Goal: Find specific page/section

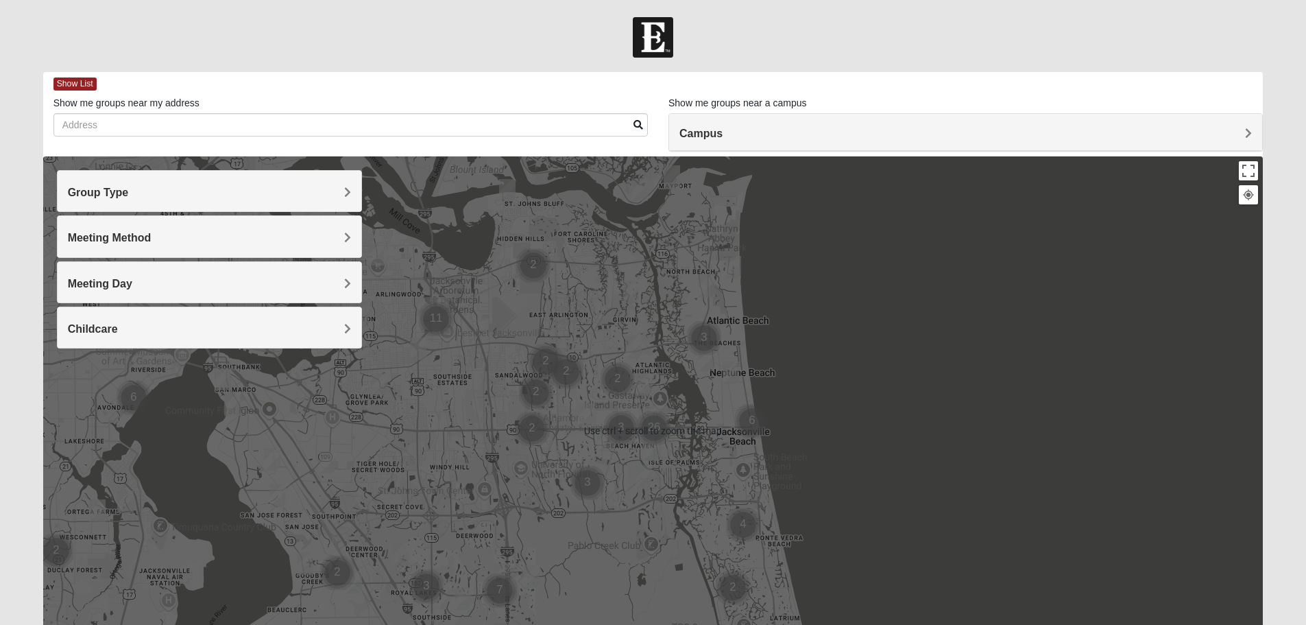
scroll to position [130, 0]
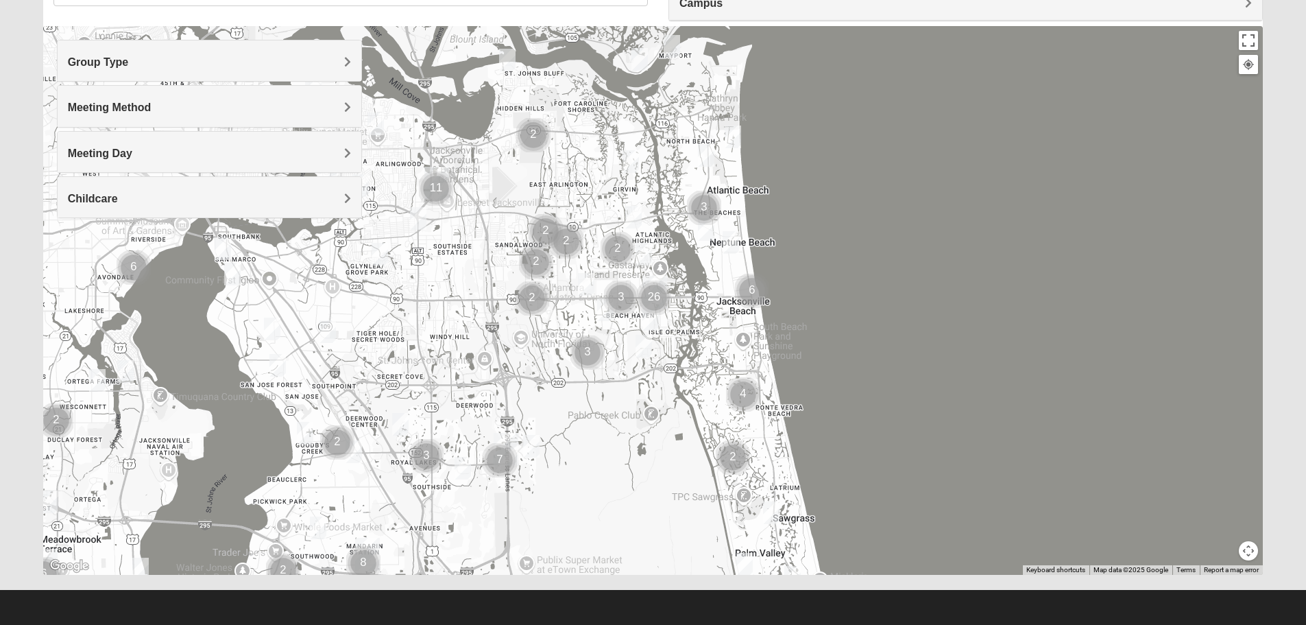
click at [334, 62] on h4 "Group Type" at bounding box center [209, 62] width 283 height 13
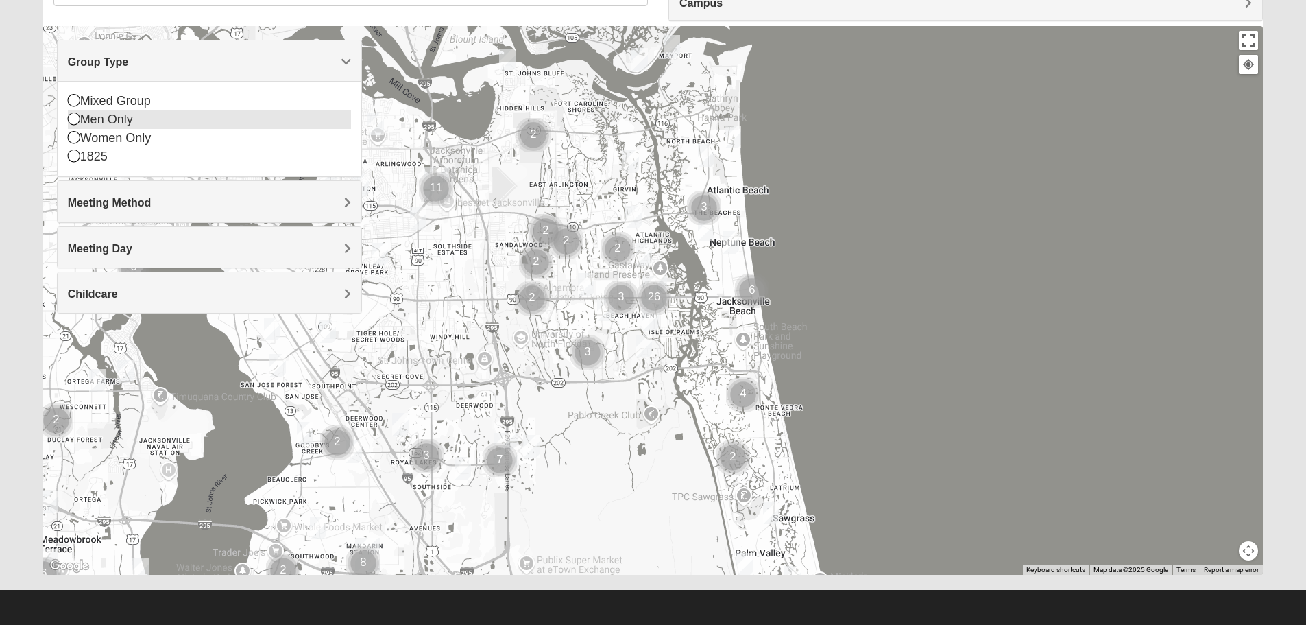
click at [191, 127] on div "Men Only" at bounding box center [209, 119] width 283 height 19
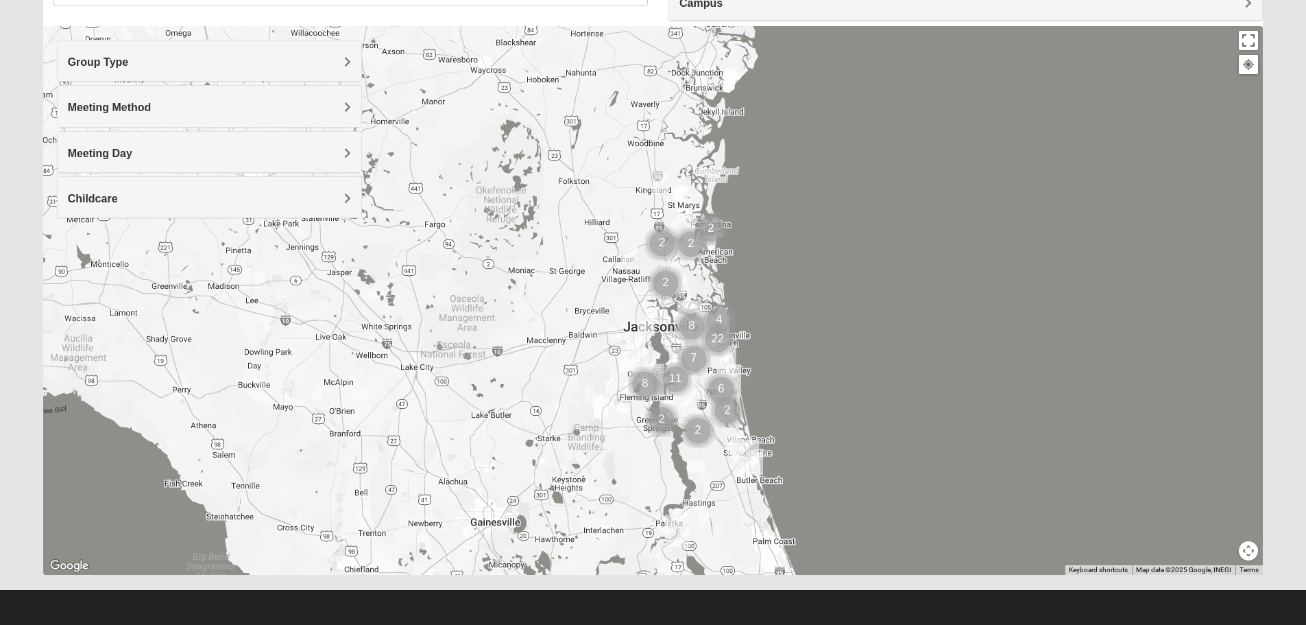
drag, startPoint x: 796, startPoint y: 396, endPoint x: 737, endPoint y: 336, distance: 83.9
click at [741, 335] on div at bounding box center [653, 300] width 1221 height 549
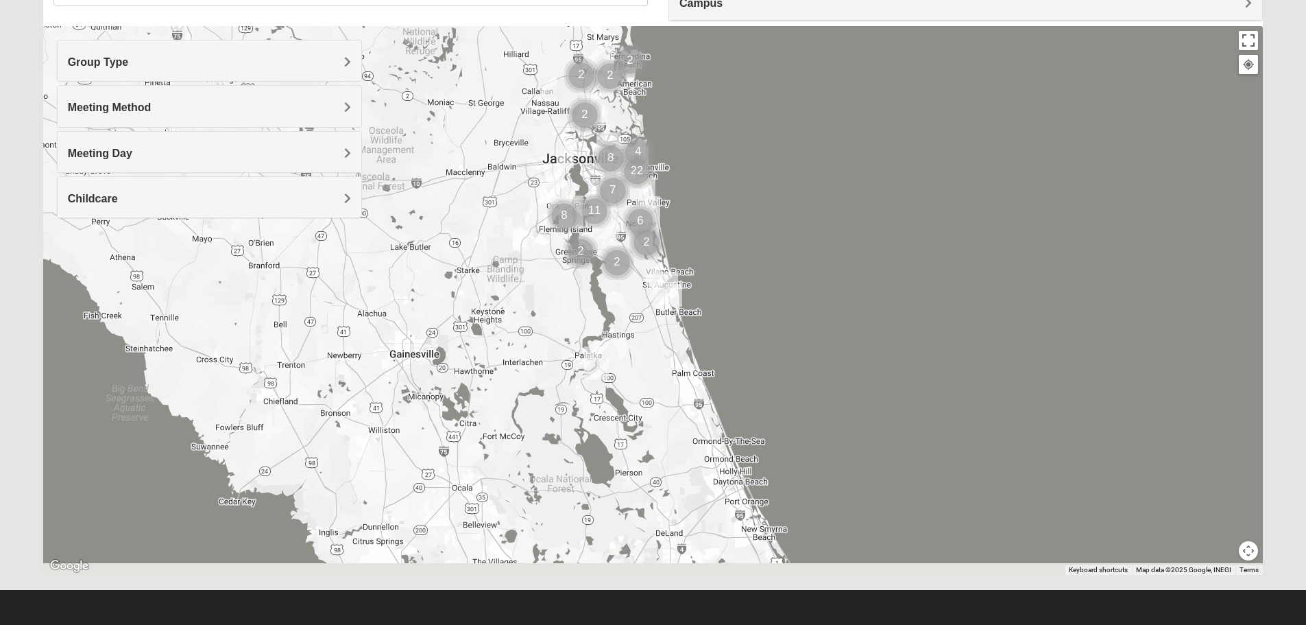
drag, startPoint x: 733, startPoint y: 372, endPoint x: 713, endPoint y: 247, distance: 127.1
click at [713, 247] on div at bounding box center [653, 300] width 1221 height 549
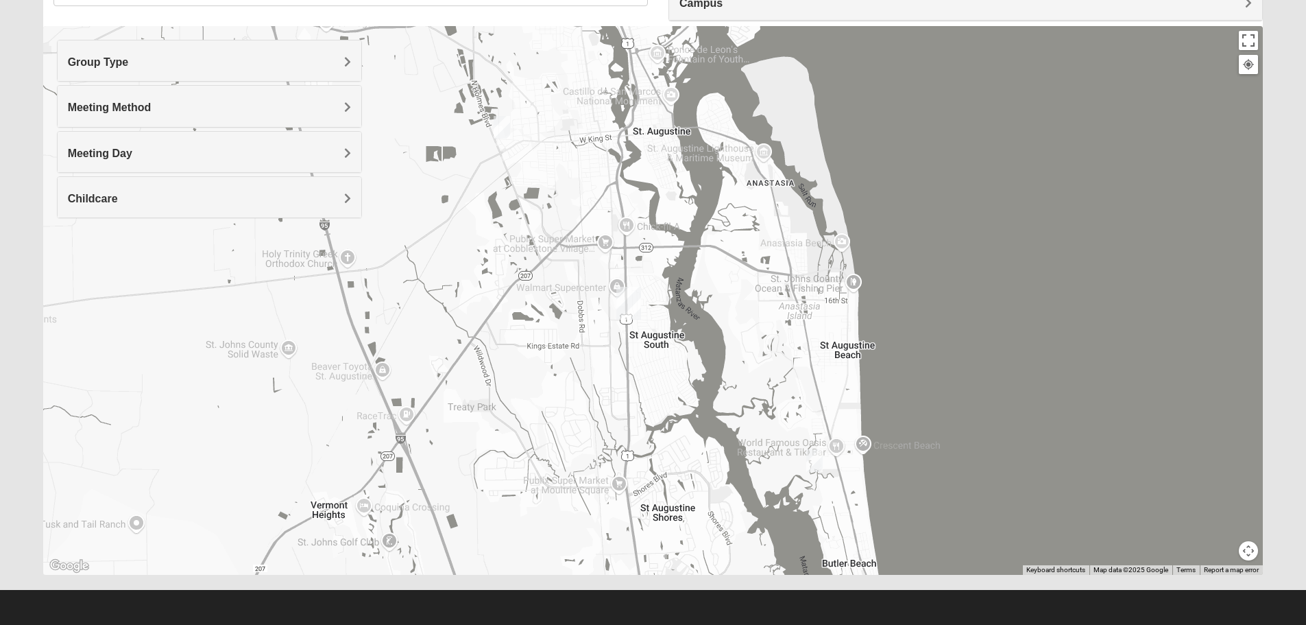
drag, startPoint x: 390, startPoint y: 249, endPoint x: 719, endPoint y: 245, distance: 329.9
click at [719, 245] on div at bounding box center [653, 300] width 1221 height 549
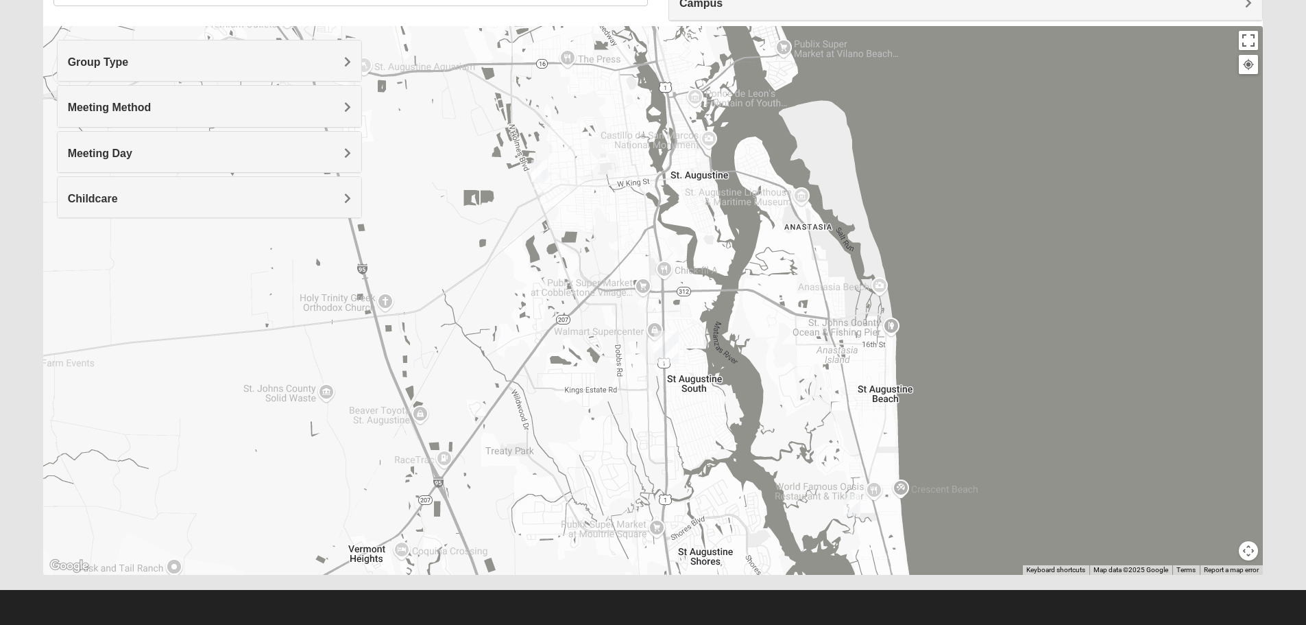
drag, startPoint x: 452, startPoint y: 200, endPoint x: 491, endPoint y: 243, distance: 58.3
click at [491, 243] on div at bounding box center [653, 300] width 1221 height 549
click at [542, 170] on img "Mens Edwards 32084" at bounding box center [540, 171] width 16 height 23
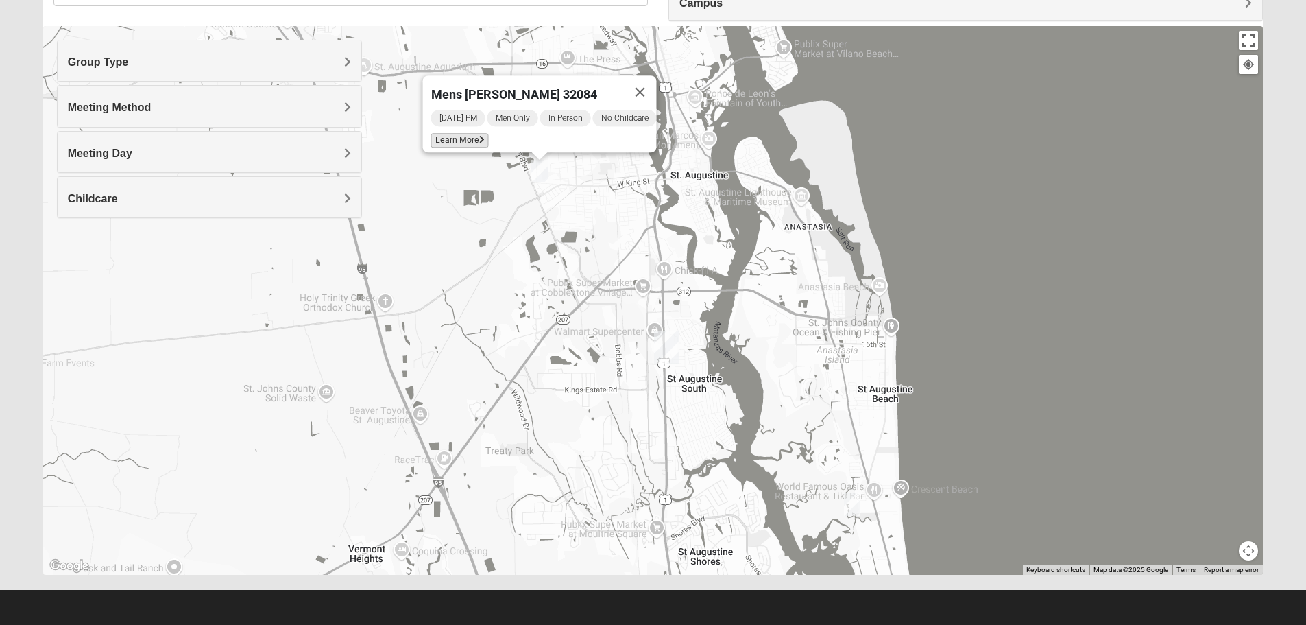
click at [462, 133] on span "Learn More" at bounding box center [460, 140] width 58 height 14
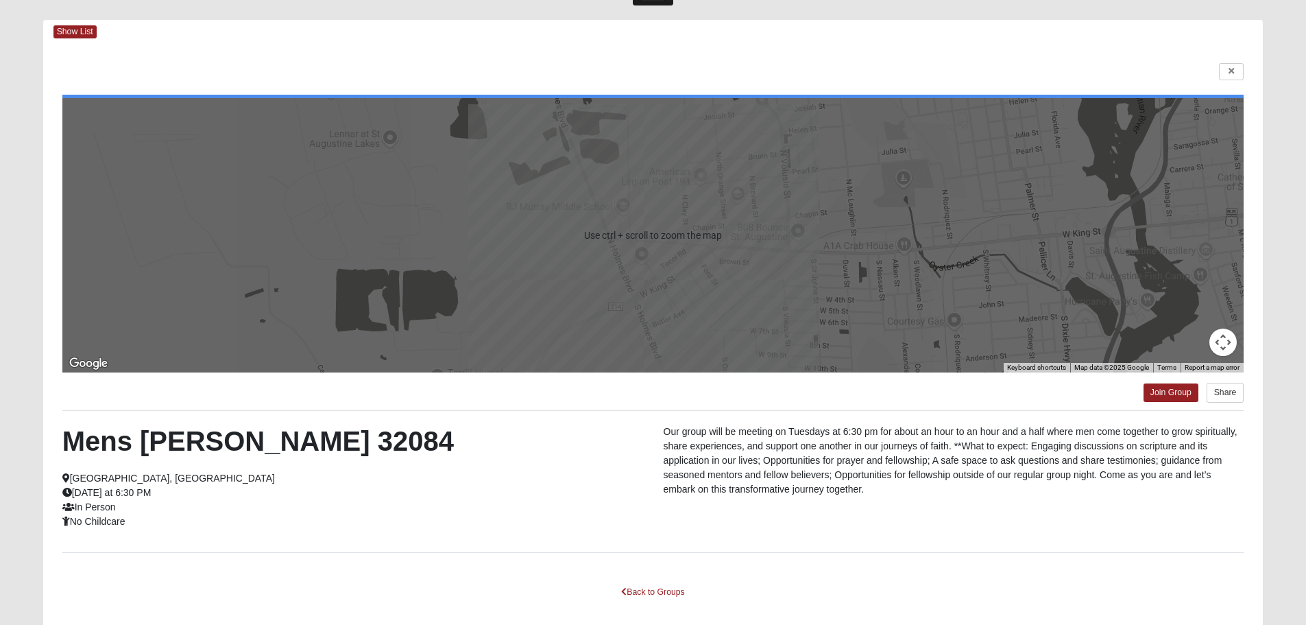
scroll to position [69, 0]
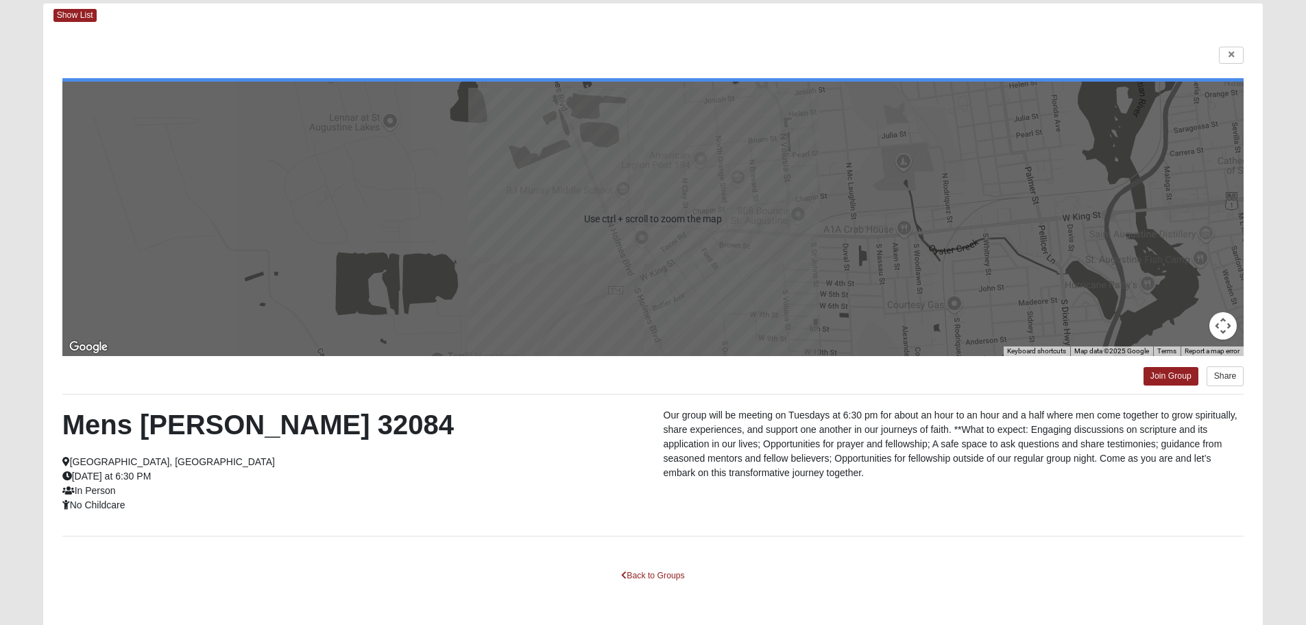
click at [643, 220] on div at bounding box center [653, 219] width 1182 height 274
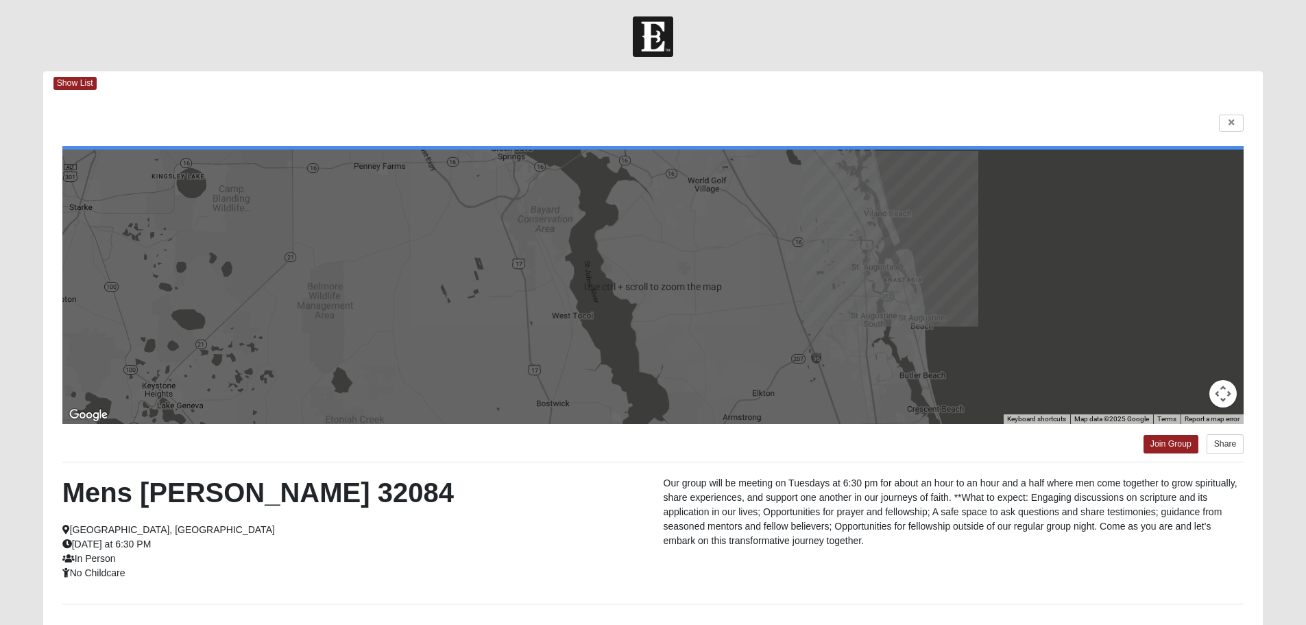
scroll to position [0, 0]
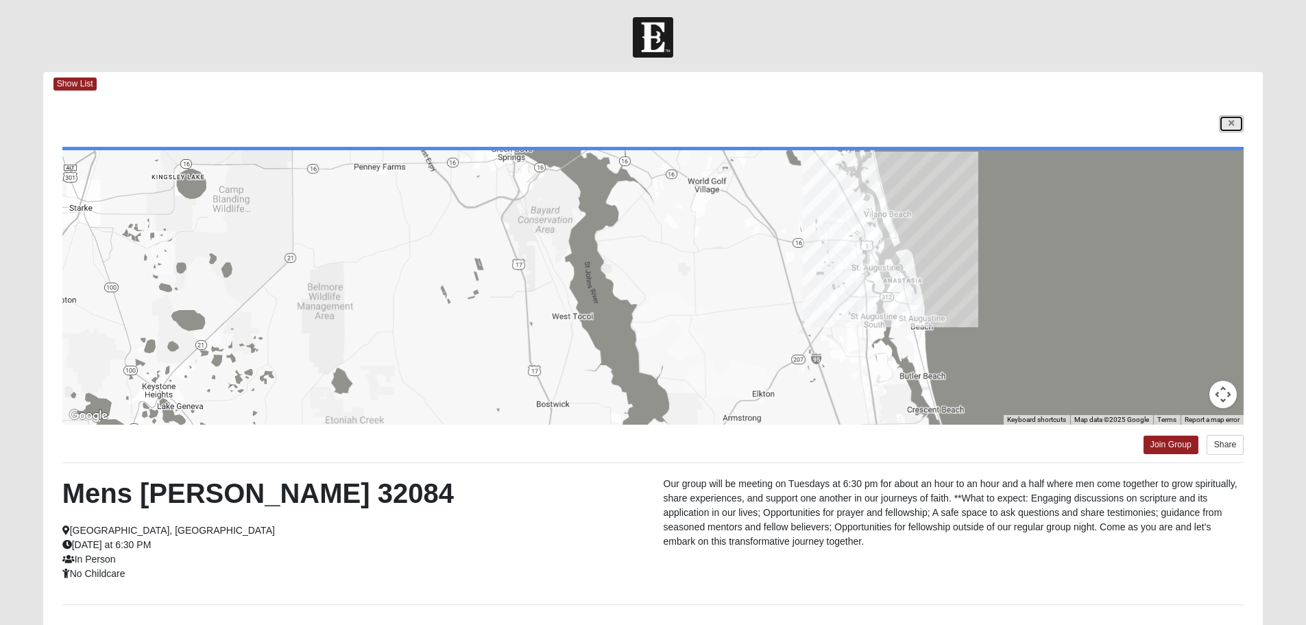
click at [1242, 120] on link at bounding box center [1231, 123] width 25 height 17
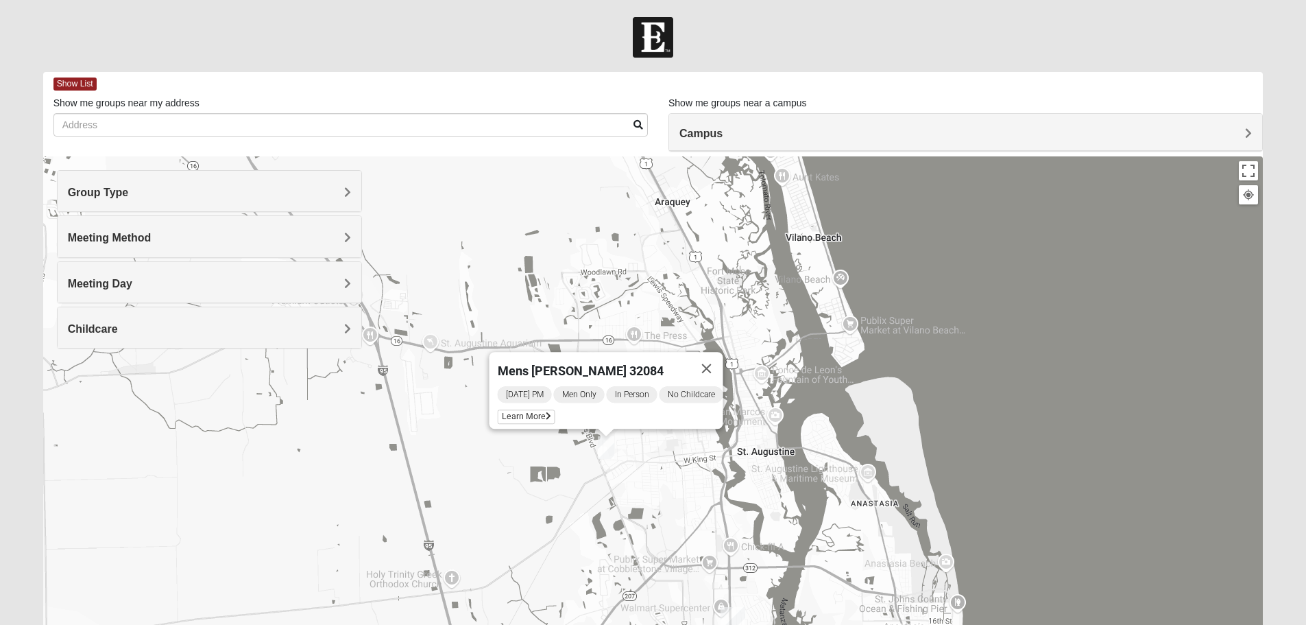
drag, startPoint x: 529, startPoint y: 357, endPoint x: 610, endPoint y: 540, distance: 199.9
click at [610, 540] on div "Mens [PERSON_NAME] 32084 [DATE] PM Men Only In Person No Childcare Learn More" at bounding box center [653, 430] width 1221 height 549
click at [715, 358] on button "Close" at bounding box center [706, 368] width 33 height 33
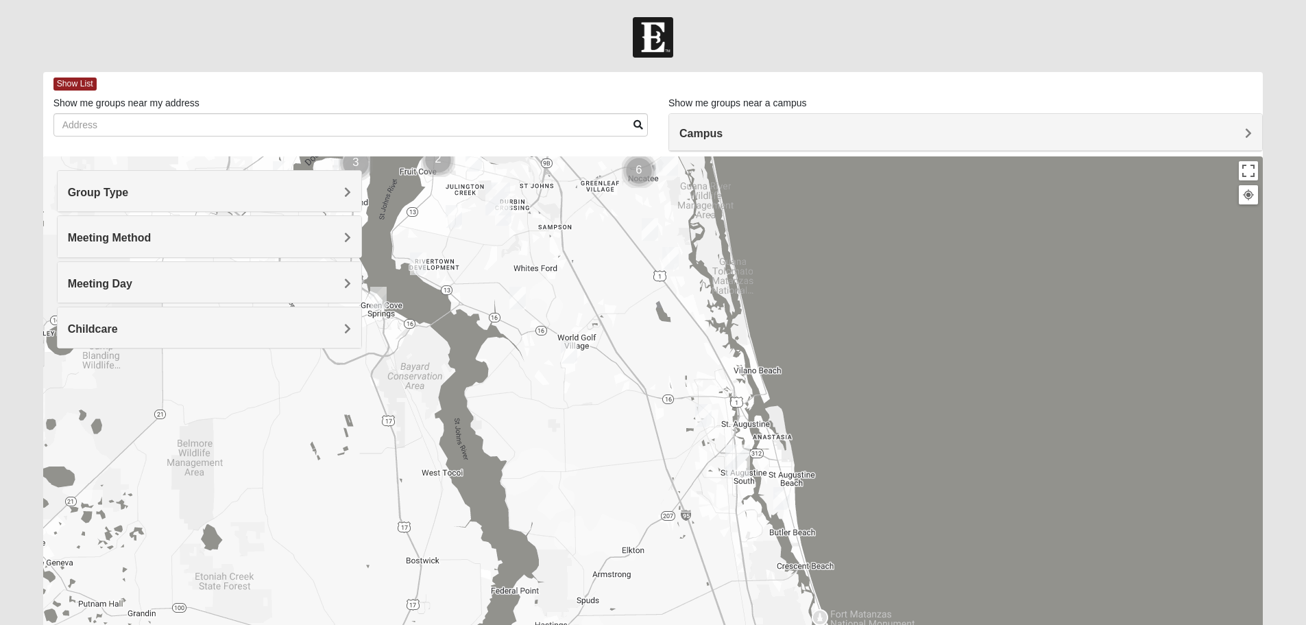
click at [571, 353] on img "Mens Ledbury 32092" at bounding box center [569, 352] width 16 height 23
click at [494, 319] on span "Learn More" at bounding box center [489, 321] width 58 height 14
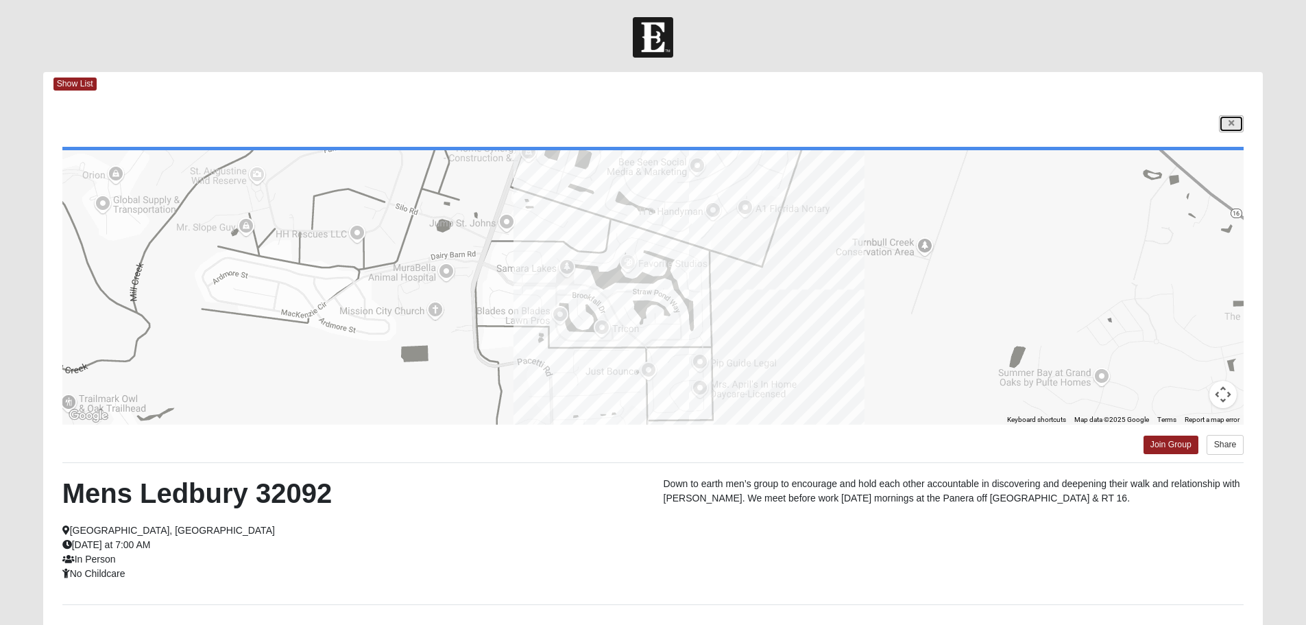
click at [1237, 127] on link at bounding box center [1231, 123] width 25 height 17
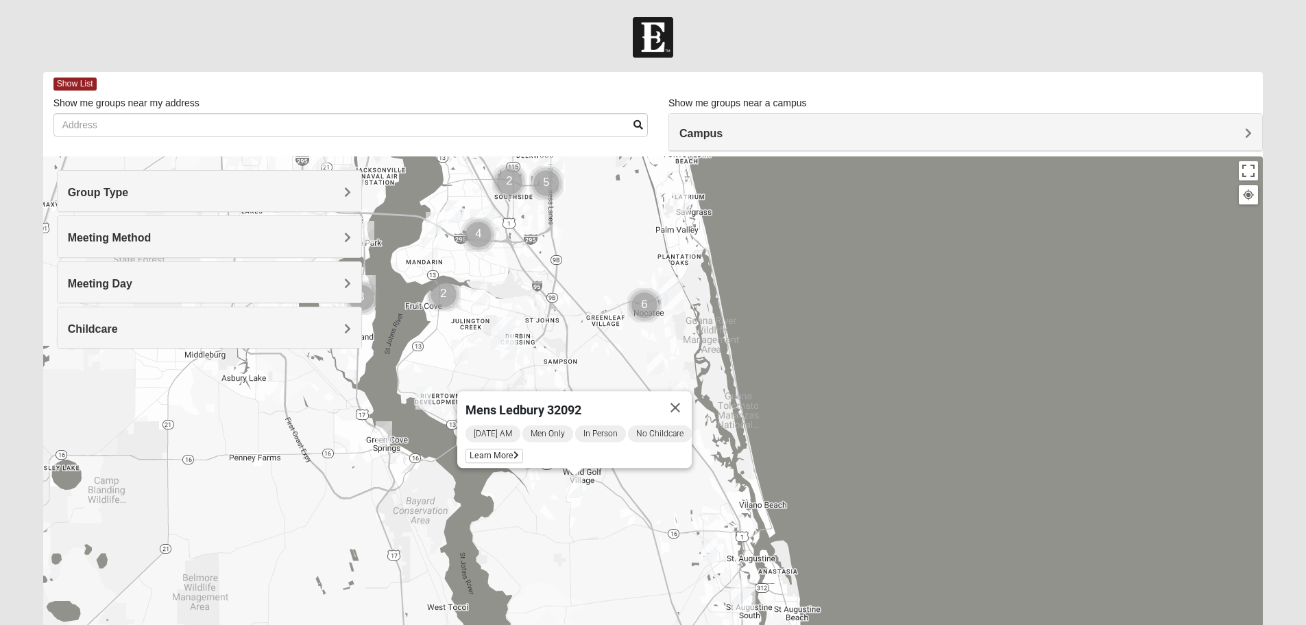
drag, startPoint x: 754, startPoint y: 276, endPoint x: 759, endPoint y: 412, distance: 136.6
click at [759, 412] on div "Mens Ledbury 32092 [DATE] AM Men Only In Person No Childcare Learn More" at bounding box center [653, 430] width 1221 height 549
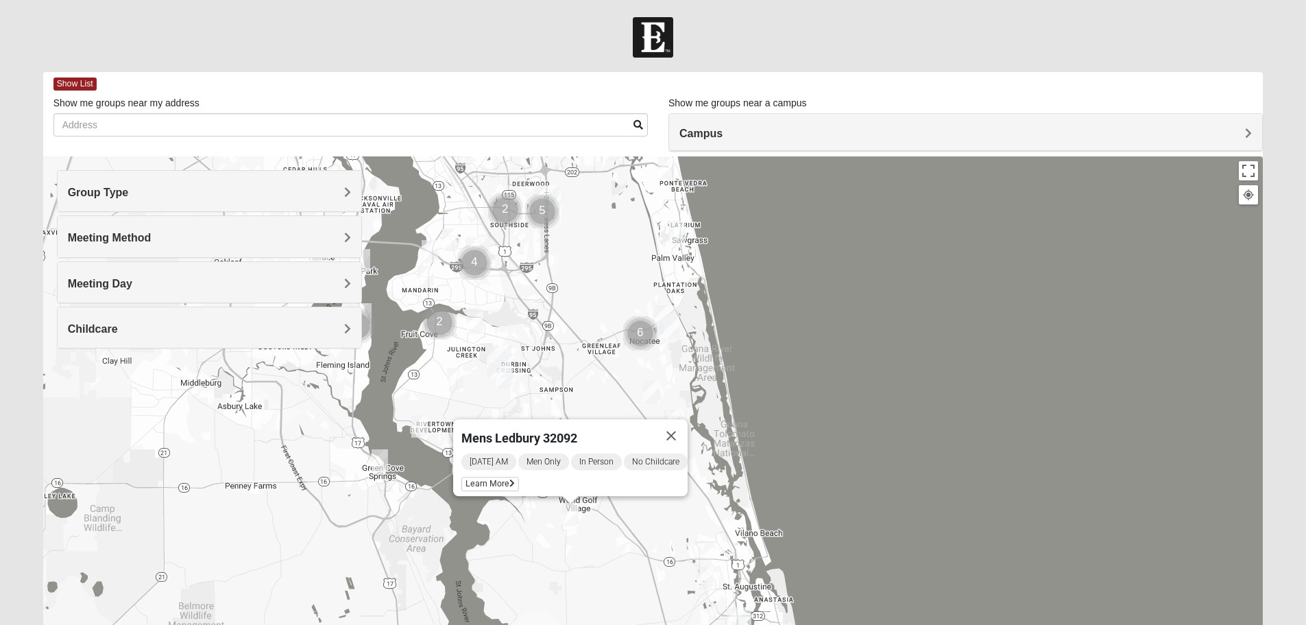
drag, startPoint x: 772, startPoint y: 309, endPoint x: 767, endPoint y: 347, distance: 37.9
click at [767, 347] on div "Mens Ledbury 32092 [DATE] AM Men Only In Person No Childcare Learn More" at bounding box center [653, 430] width 1221 height 549
click at [683, 232] on img "Mens Sopchak 32082" at bounding box center [677, 232] width 16 height 23
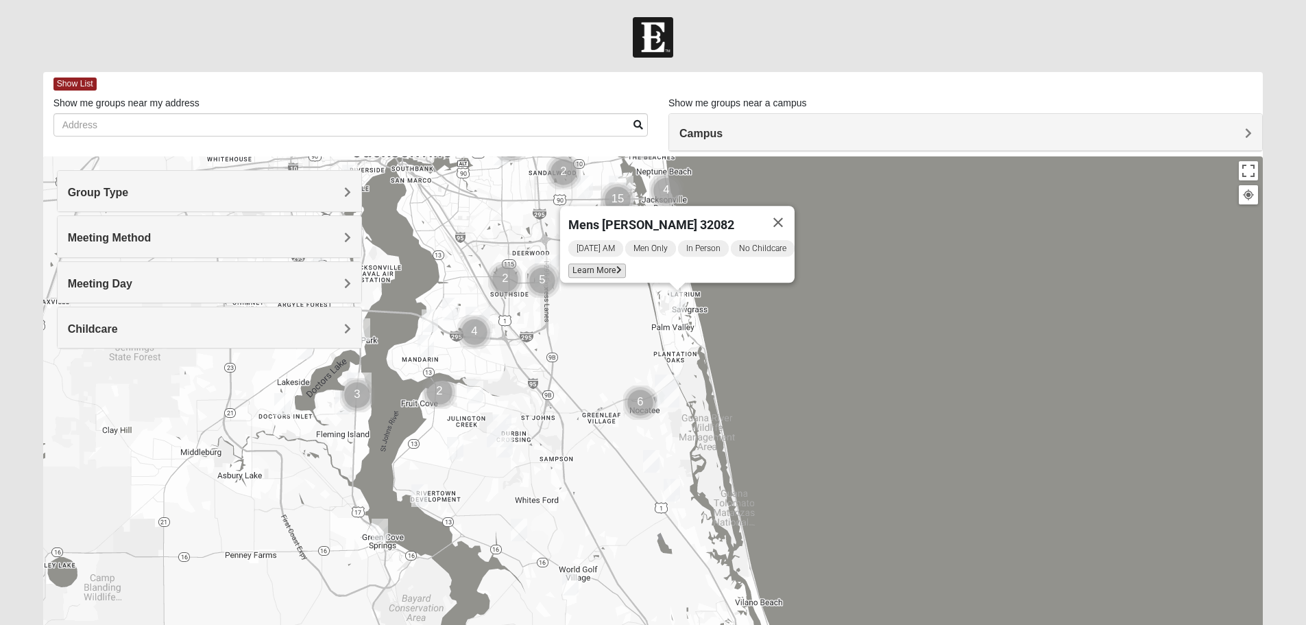
click at [617, 266] on icon at bounding box center [619, 270] width 5 height 8
